Goal: Navigation & Orientation: Understand site structure

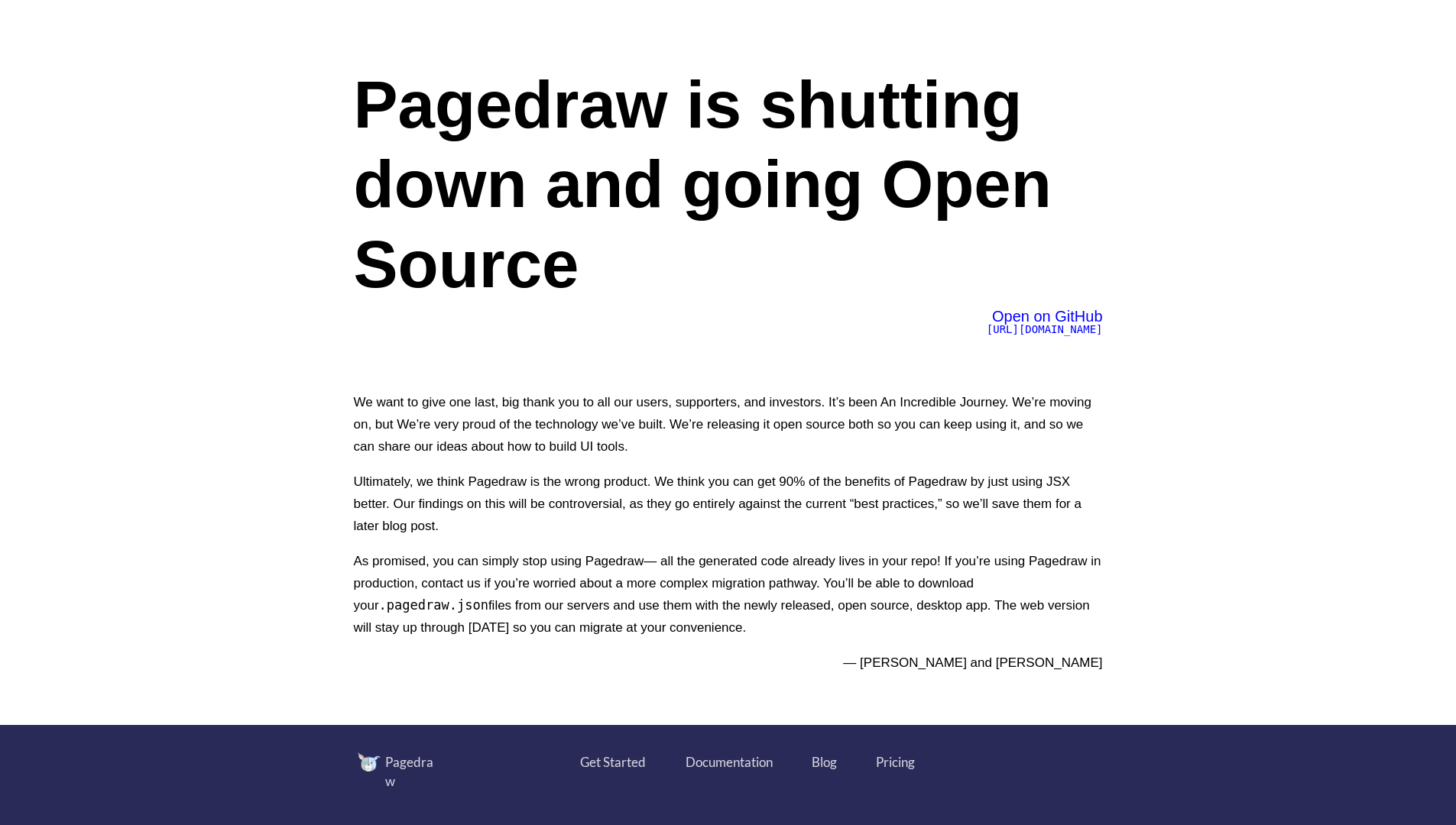
scroll to position [5348, 0]
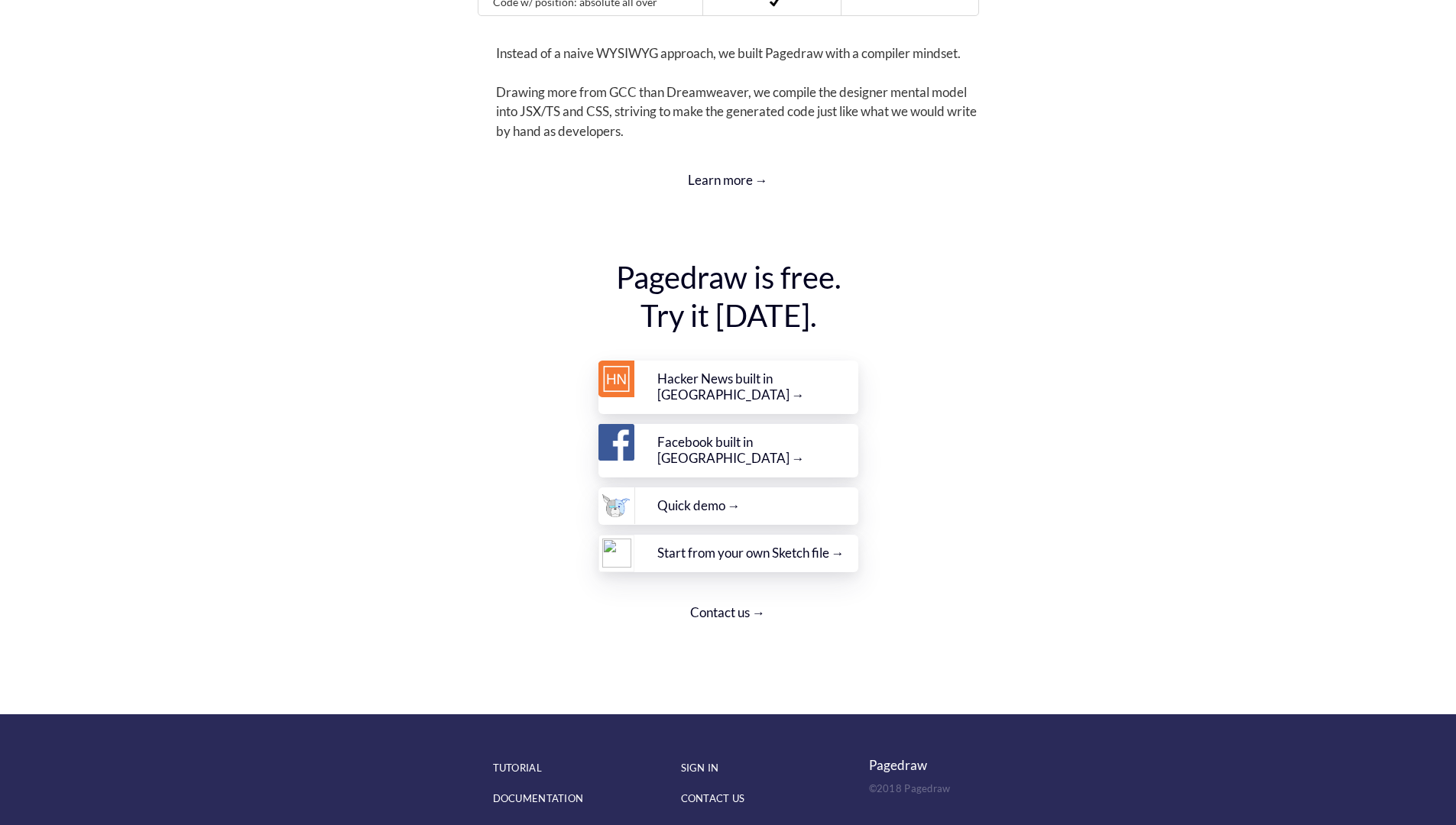
scroll to position [5348, 0]
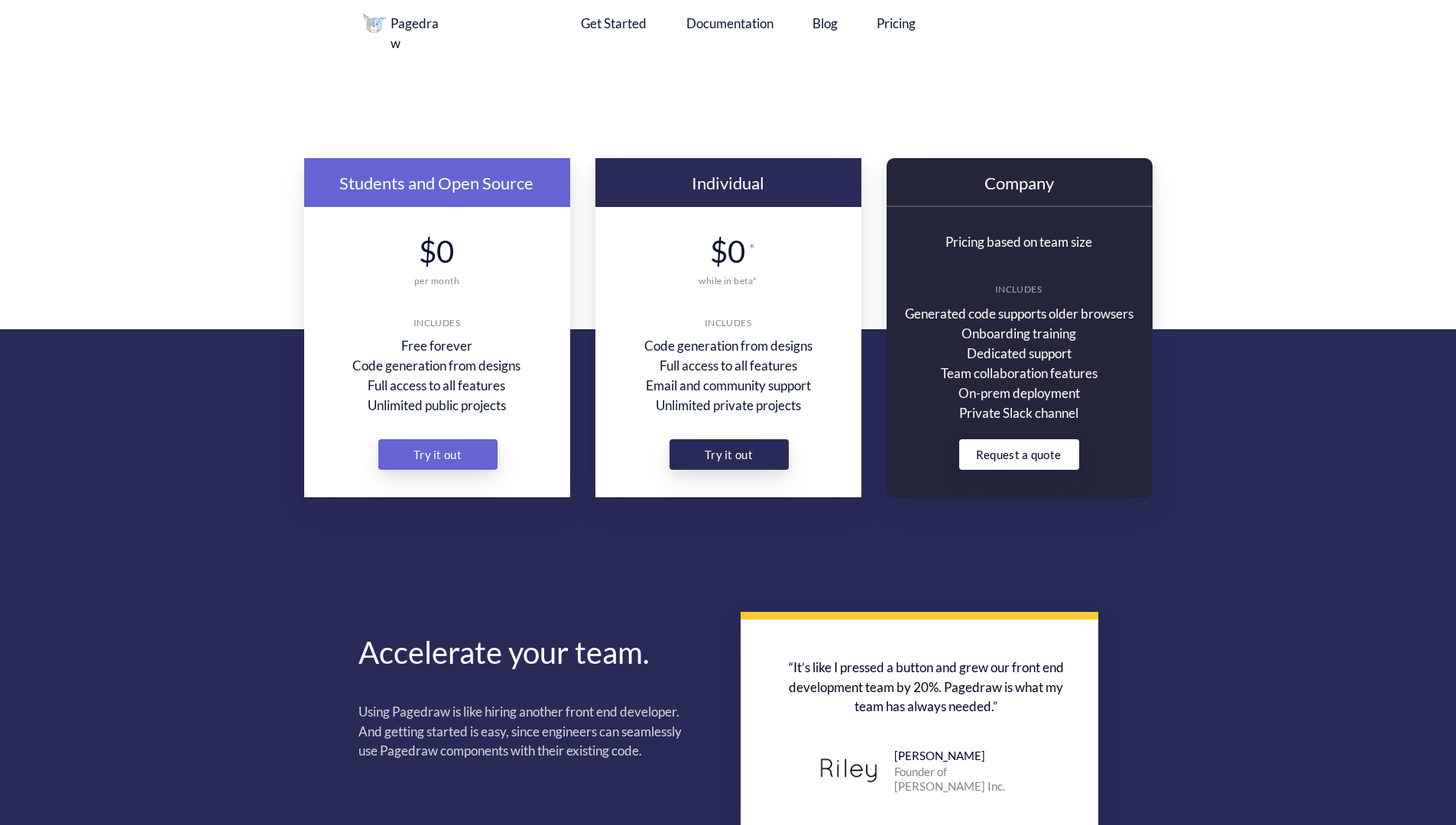
scroll to position [1900, 0]
